Goal: Information Seeking & Learning: Learn about a topic

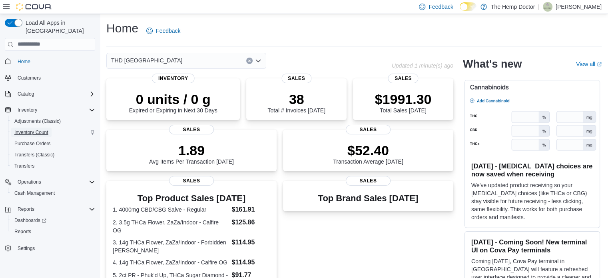
click at [30, 129] on span "Inventory Count" at bounding box center [31, 132] width 34 height 6
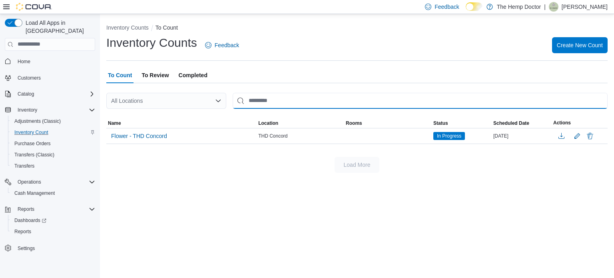
click at [275, 97] on input "This is a search bar. After typing your query, hit enter to filter the results …" at bounding box center [420, 101] width 375 height 16
type input "****"
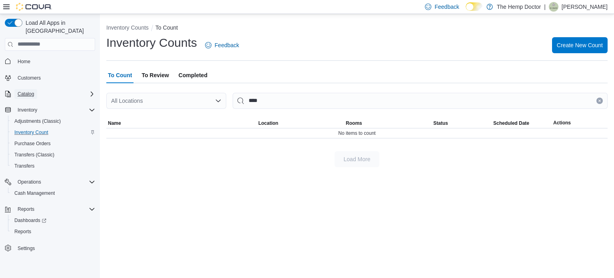
click at [30, 91] on span "Catalog" at bounding box center [26, 94] width 16 height 6
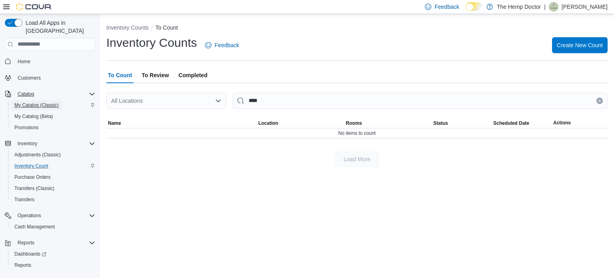
click at [29, 102] on span "My Catalog (Classic)" at bounding box center [36, 105] width 44 height 6
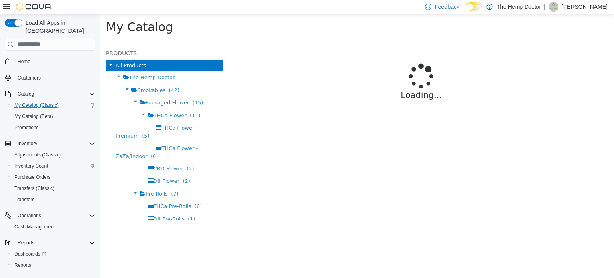
select select "**********"
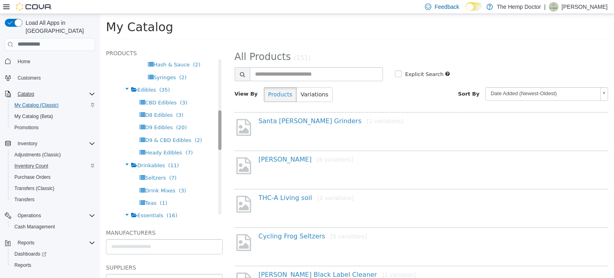
scroll to position [231, 0]
drag, startPoint x: 212, startPoint y: 80, endPoint x: 209, endPoint y: 137, distance: 57.6
click at [209, 137] on div "Products All Products The Hemp Doctor Smokables (42) Packaged Flower (15) THCa …" at bounding box center [164, 133] width 117 height 171
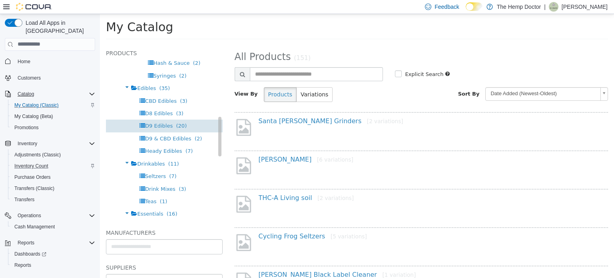
click at [153, 127] on span "D9 Edibles" at bounding box center [159, 125] width 28 height 6
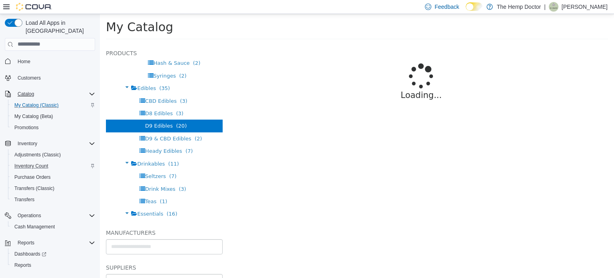
select select "**********"
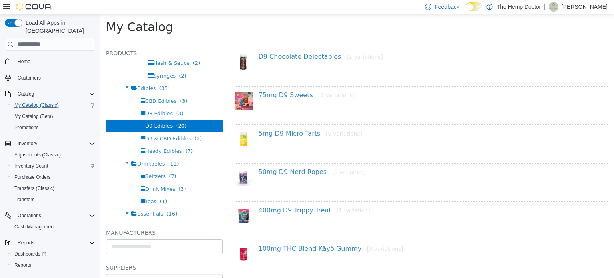
scroll to position [612, 0]
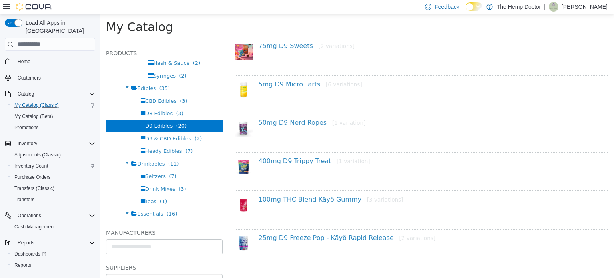
click at [323, 239] on div "25mg D9 Freeze Pop - Kãyö Rapid Release [2 variations]" at bounding box center [429, 239] width 353 height 12
click at [326, 237] on link "25mg D9 Freeze Pop - Kãyö Rapid Release [2 variations]" at bounding box center [347, 237] width 177 height 8
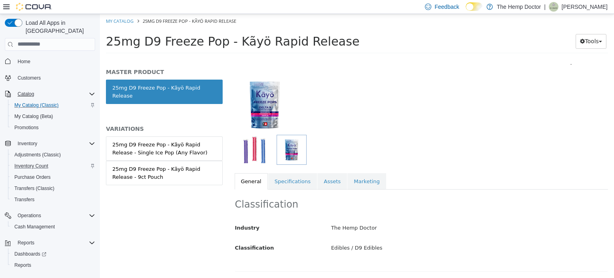
scroll to position [78, 0]
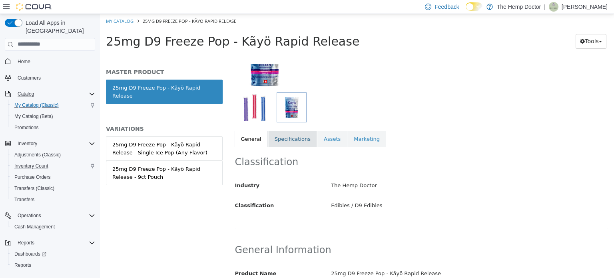
click at [287, 141] on link "Specifications" at bounding box center [292, 138] width 49 height 17
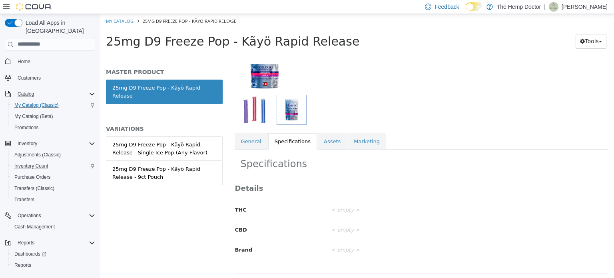
scroll to position [77, 0]
click at [398, 179] on div "Details THC < empty > CBD < empty > Brand < empty >" at bounding box center [422, 222] width 374 height 99
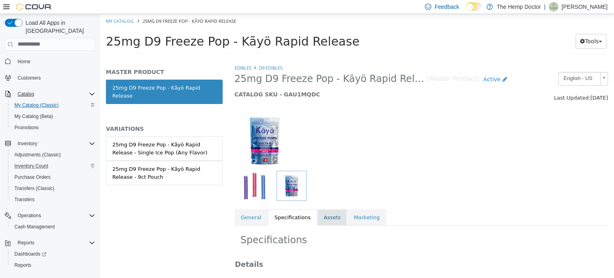
click at [317, 221] on link "Assets" at bounding box center [332, 217] width 30 height 17
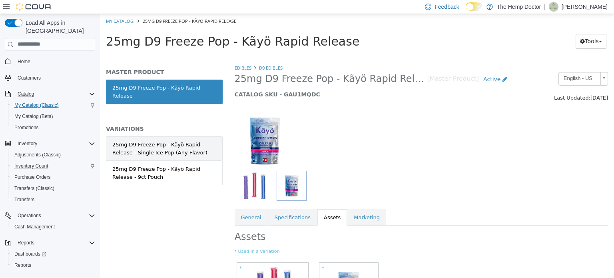
click at [149, 140] on div "25mg D9 Freeze Pop - Kãyö Rapid Release - Single Ice Pop (Any Flavor)" at bounding box center [164, 148] width 104 height 16
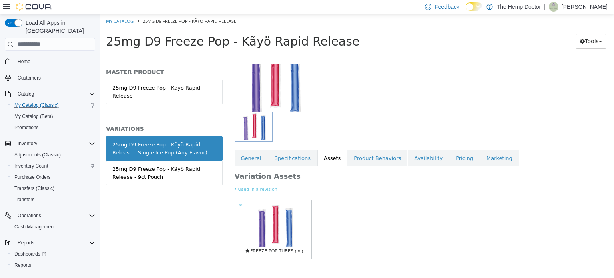
scroll to position [75, 0]
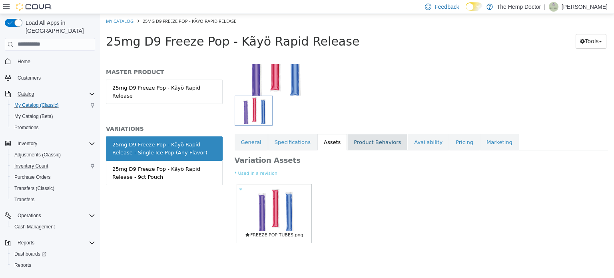
click at [360, 145] on link "Product Behaviors" at bounding box center [377, 141] width 60 height 17
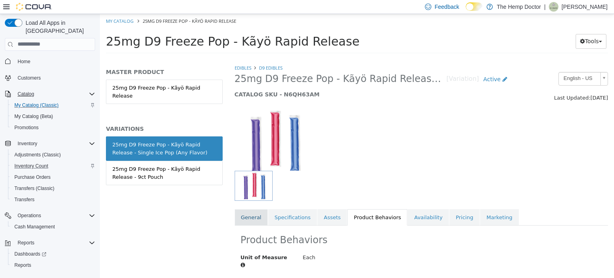
click at [246, 218] on link "General" at bounding box center [251, 217] width 33 height 17
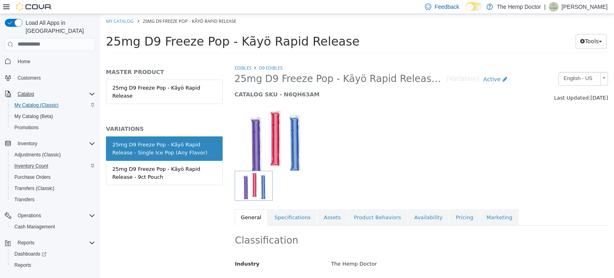
drag, startPoint x: 647, startPoint y: 20, endPoint x: 414, endPoint y: 38, distance: 233.6
click at [414, 38] on h1 "25mg D9 Freeze Pop - Kãyö Rapid Release" at bounding box center [324, 41] width 437 height 16
